Goal: Find specific page/section

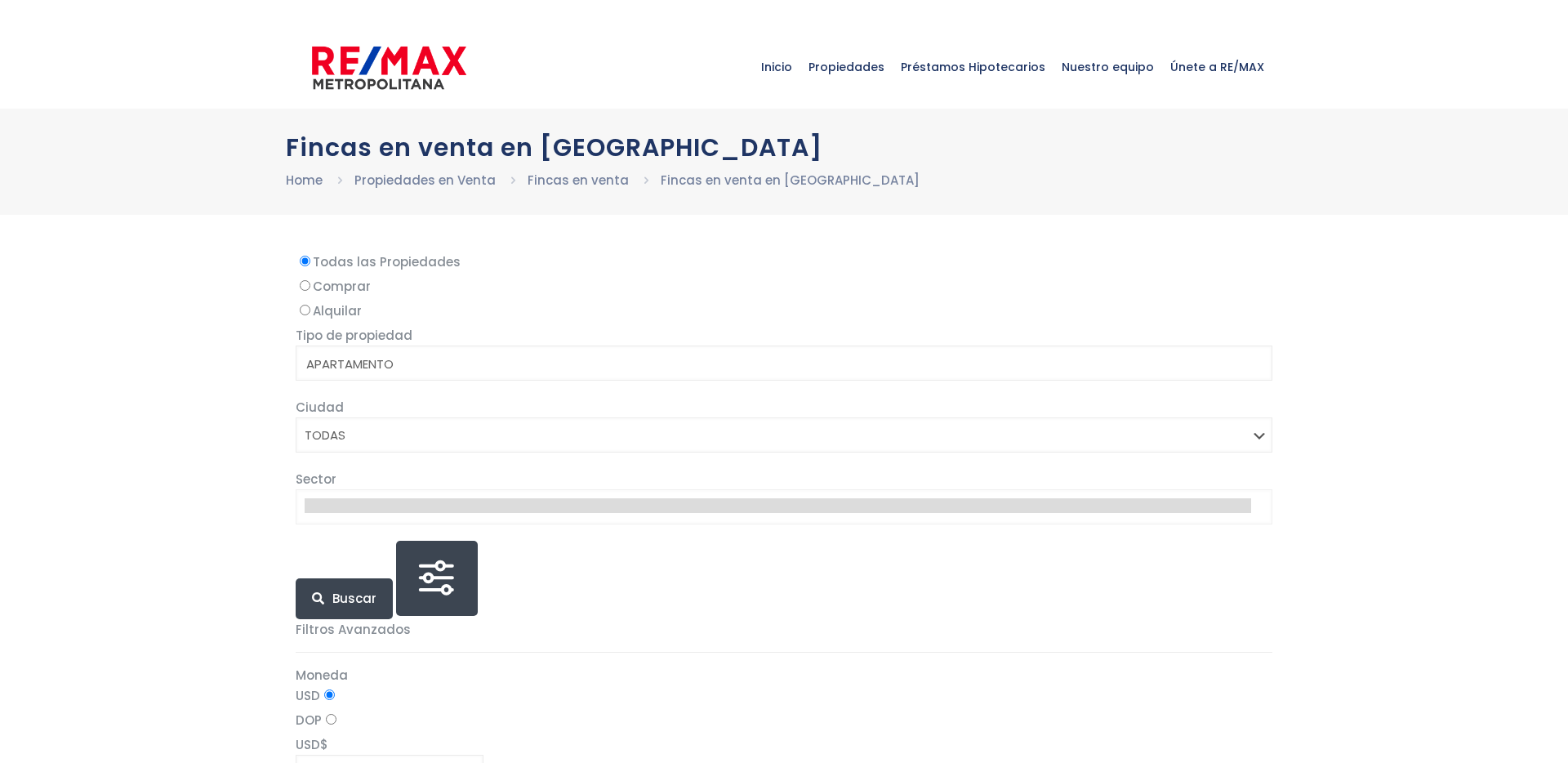
select select
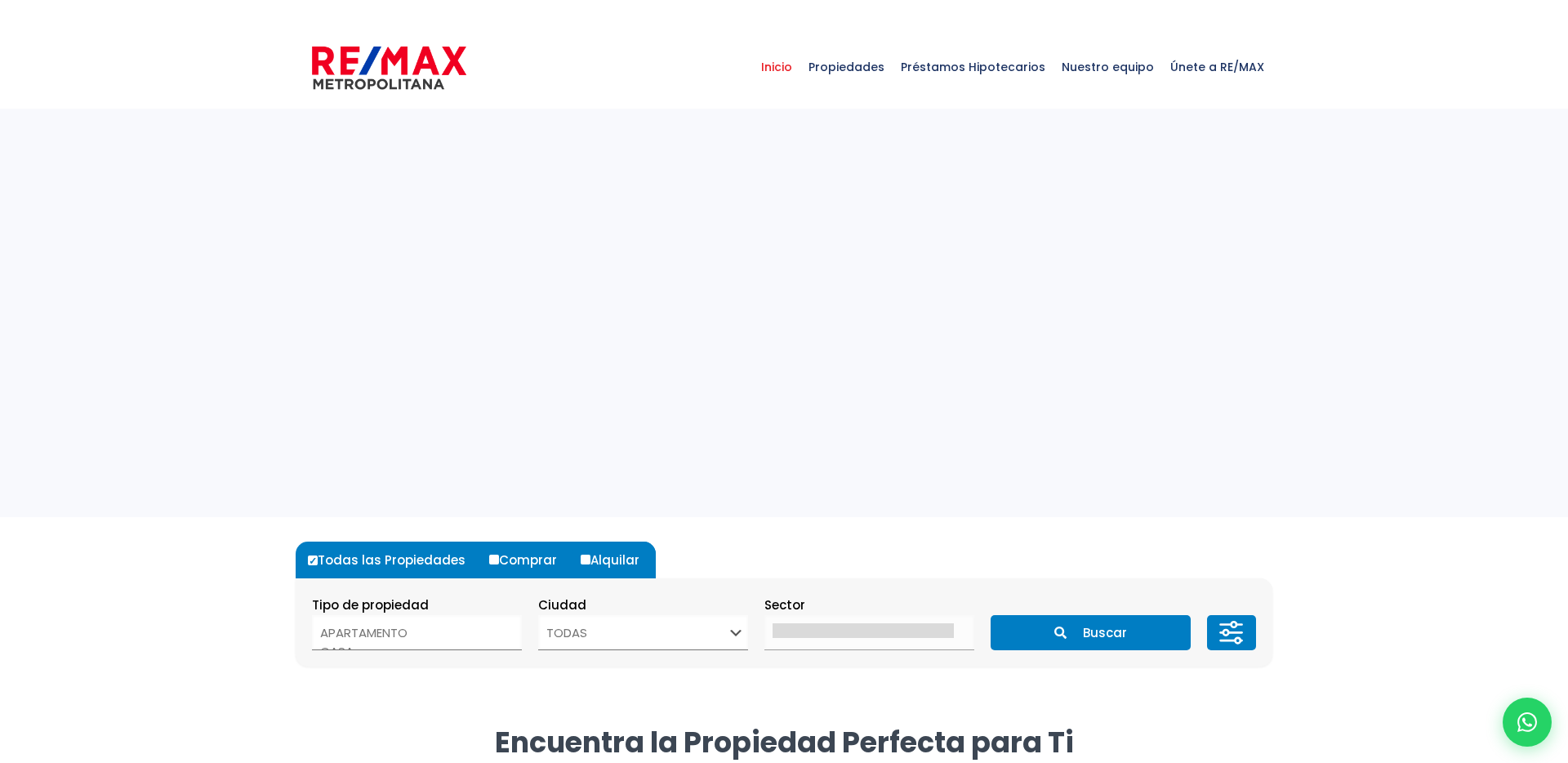
select select
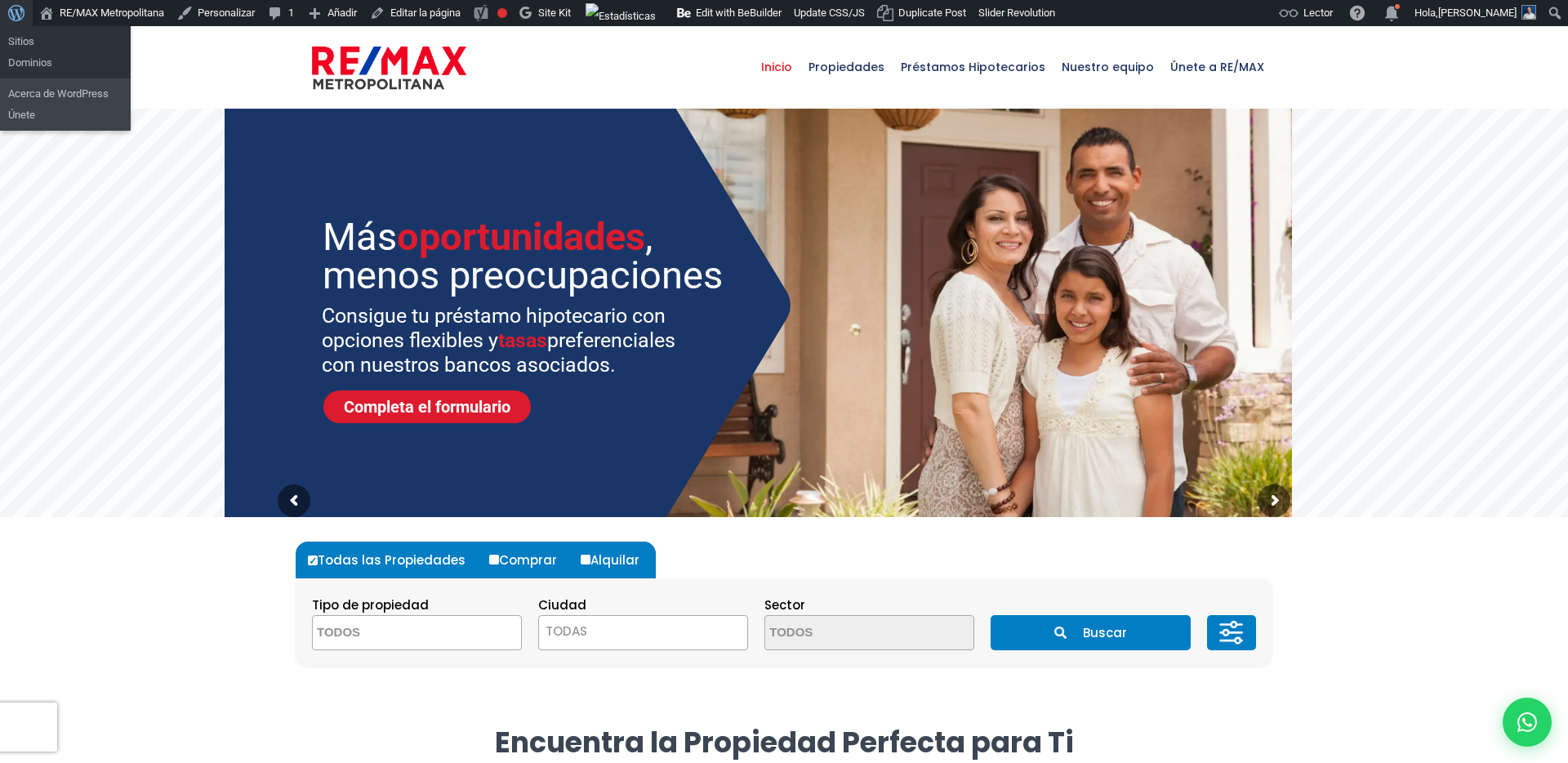
click at [17, 14] on span "Barra de herramientas" at bounding box center [17, 11] width 17 height 23
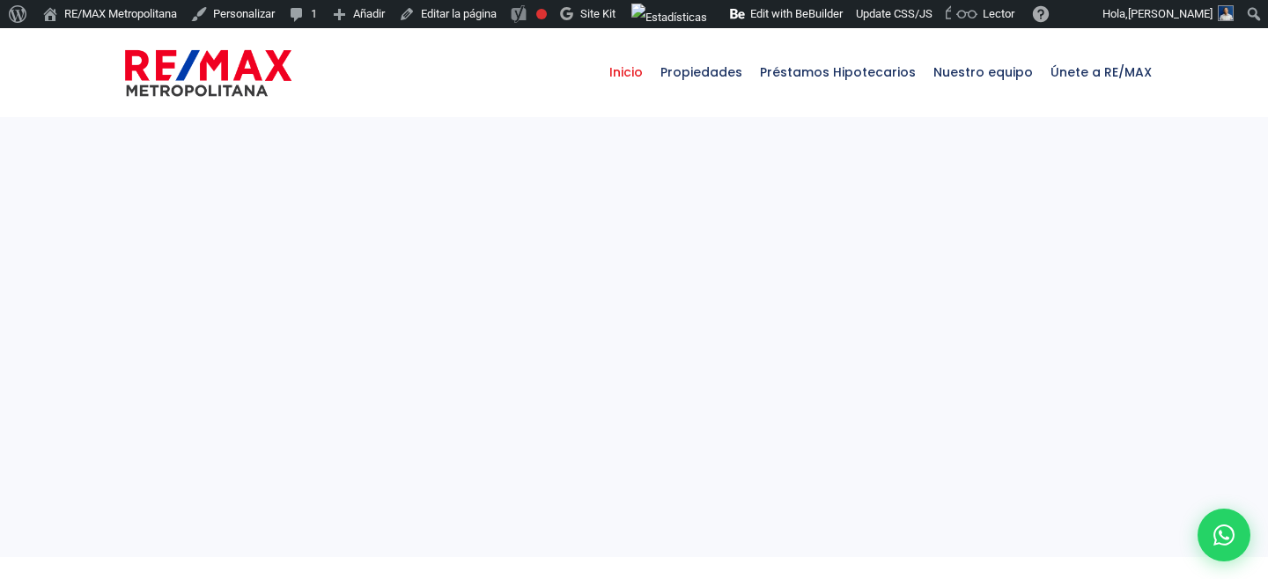
select select
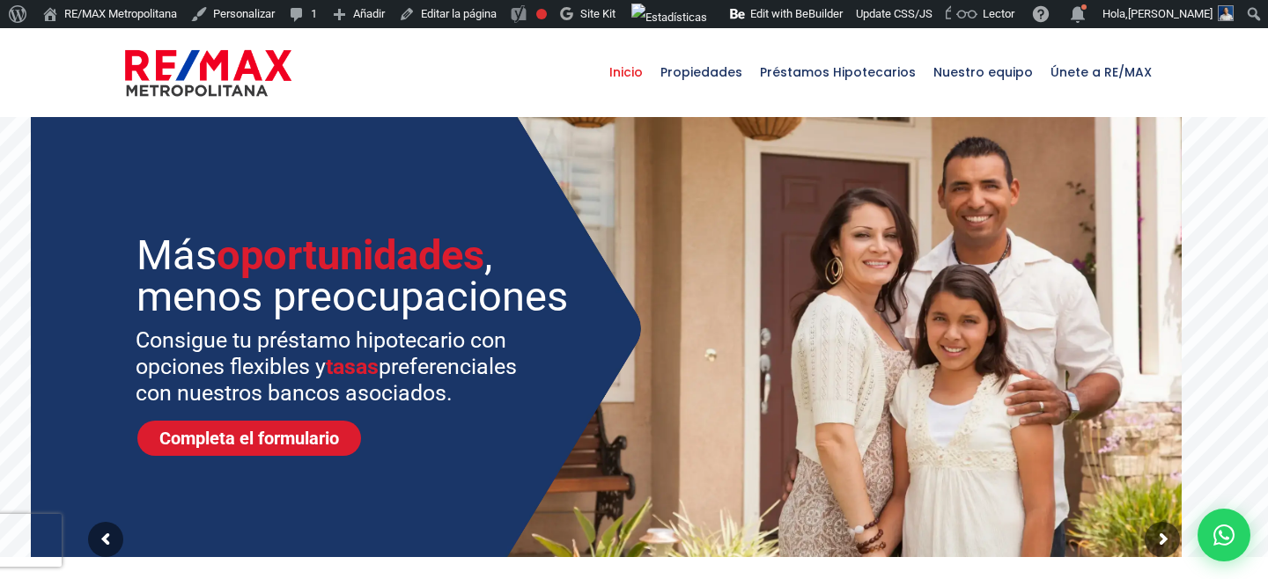
click at [701, 76] on span "Propiedades" at bounding box center [702, 72] width 100 height 53
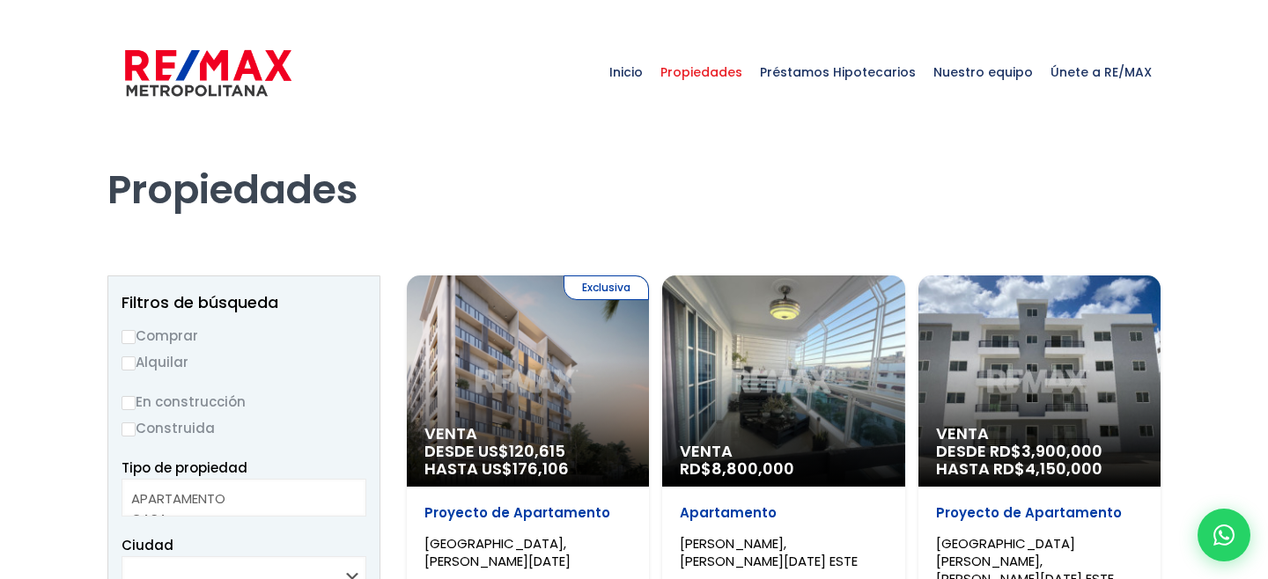
select select
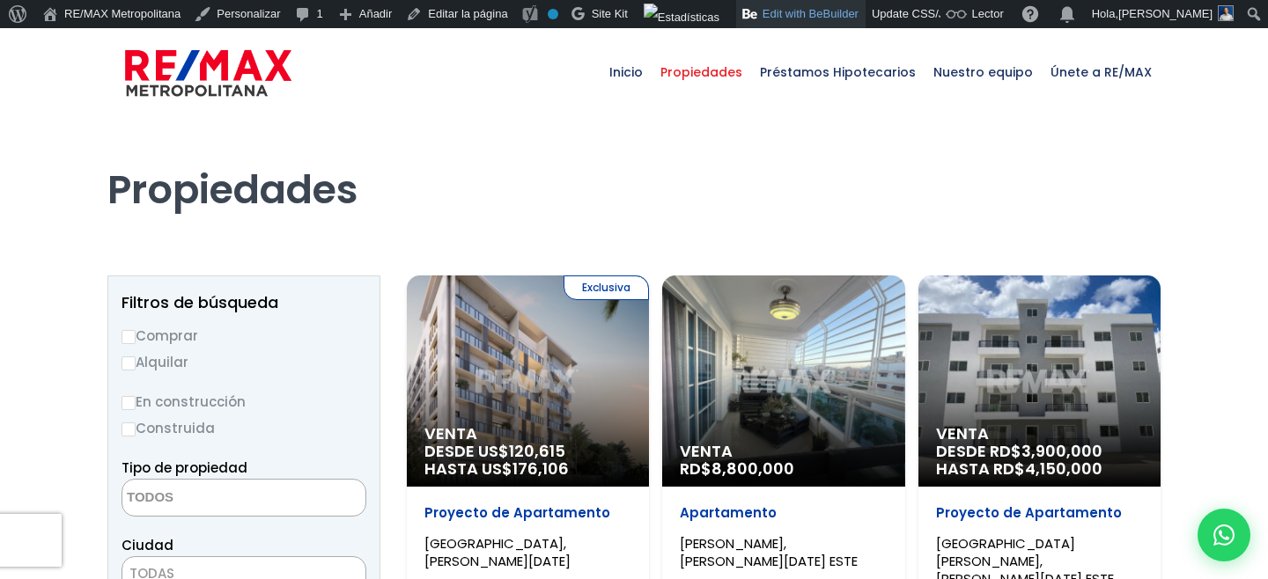
click at [815, 20] on link "Edit with BeBuilder" at bounding box center [800, 14] width 129 height 28
